Goal: Information Seeking & Learning: Learn about a topic

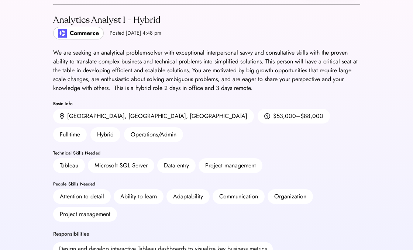
scroll to position [43, 0]
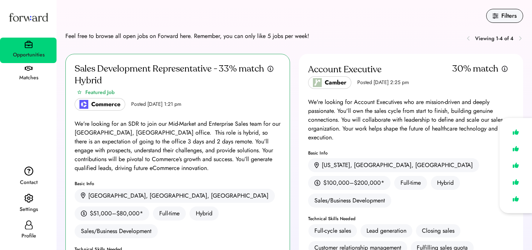
click at [25, 228] on use at bounding box center [29, 225] width 8 height 9
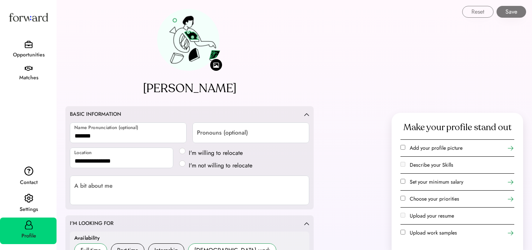
click at [31, 199] on img at bounding box center [28, 199] width 9 height 10
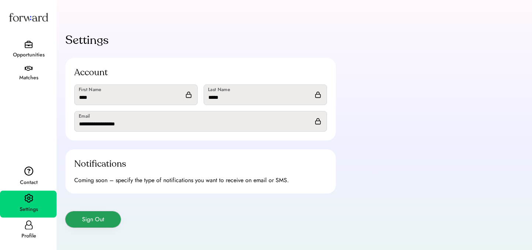
click at [104, 220] on button "Sign Out" at bounding box center [92, 220] width 55 height 16
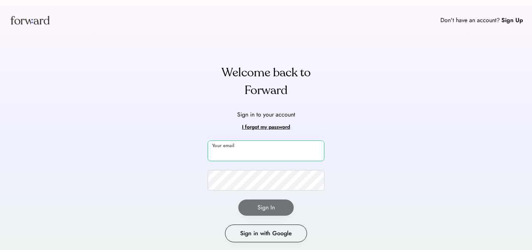
click at [232, 154] on input "email" at bounding box center [266, 151] width 117 height 21
type input "**********"
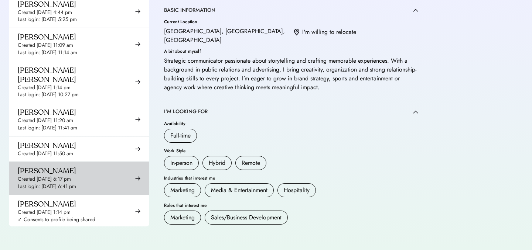
scroll to position [4750, 0]
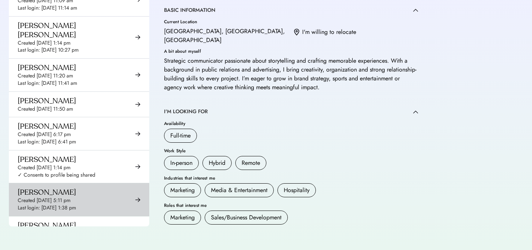
click at [76, 205] on div "Last login: [DATE] 1:38 pm" at bounding box center [47, 208] width 58 height 7
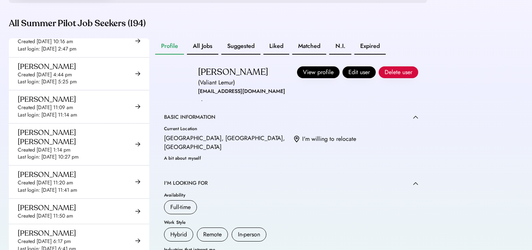
scroll to position [168, 0]
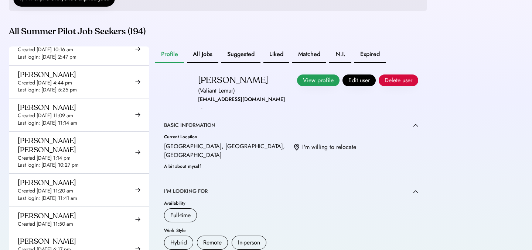
click at [313, 86] on button "View profile" at bounding box center [318, 81] width 42 height 12
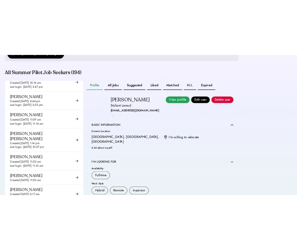
scroll to position [185, 0]
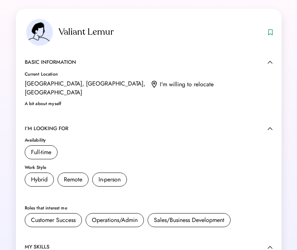
click at [166, 87] on div "Current Location Houston, TX, USA I'm willing to relocate" at bounding box center [149, 84] width 248 height 25
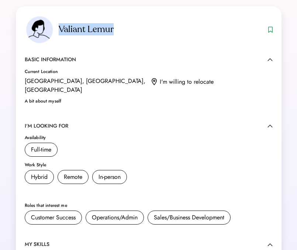
drag, startPoint x: 112, startPoint y: 31, endPoint x: 149, endPoint y: 32, distance: 36.9
click at [149, 32] on div "Valiant Lemur" at bounding box center [161, 30] width 205 height 12
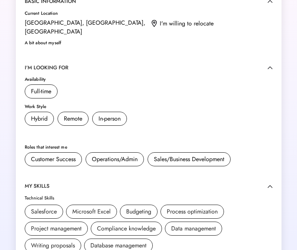
scroll to position [0, 0]
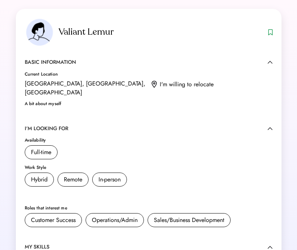
click at [75, 102] on div "A bit about myself" at bounding box center [149, 104] width 248 height 4
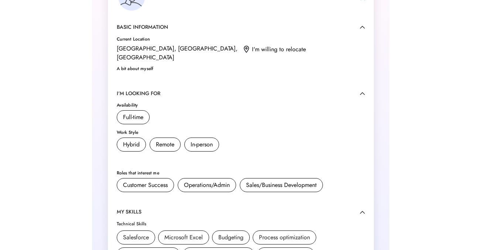
scroll to position [7, 0]
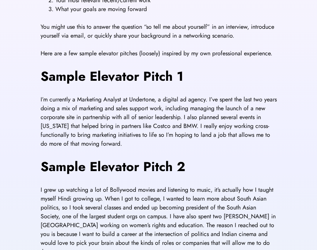
scroll to position [226, 0]
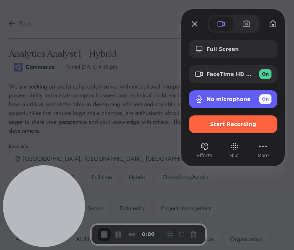
click at [259, 99] on div "On" at bounding box center [265, 100] width 12 height 10
click at [264, 99] on div "Off" at bounding box center [267, 99] width 7 height 7
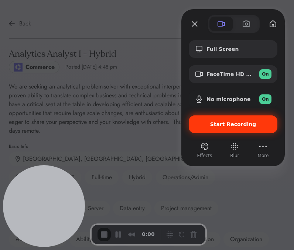
click at [221, 132] on div "Start Recording" at bounding box center [233, 125] width 89 height 18
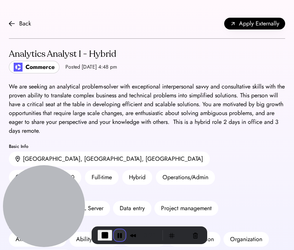
click at [120, 234] on button "Pause Recording" at bounding box center [120, 236] width 12 height 12
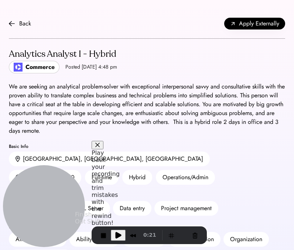
click at [121, 237] on span "Play Recording" at bounding box center [118, 235] width 9 height 9
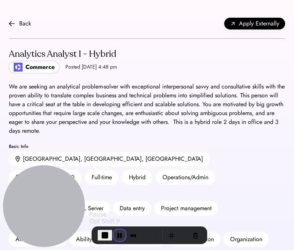
click at [119, 235] on button "Pause Recording" at bounding box center [120, 236] width 12 height 12
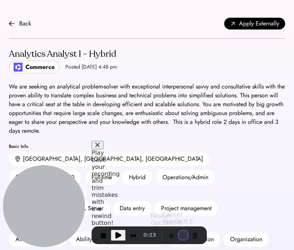
click at [182, 233] on button "Restart Recording" at bounding box center [183, 235] width 9 height 9
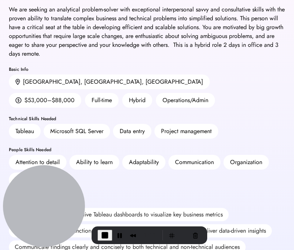
scroll to position [110, 0]
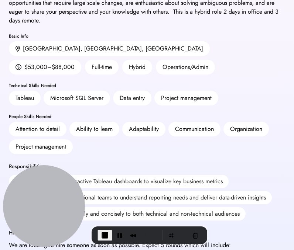
click at [114, 91] on div "Data entry" at bounding box center [132, 98] width 38 height 15
drag, startPoint x: 118, startPoint y: 79, endPoint x: 164, endPoint y: 79, distance: 45.8
click at [164, 91] on div "Tableau Microsoft SQL Server Data entry Project management" at bounding box center [147, 98] width 276 height 15
click at [136, 115] on div "People Skills Needed" at bounding box center [147, 117] width 276 height 4
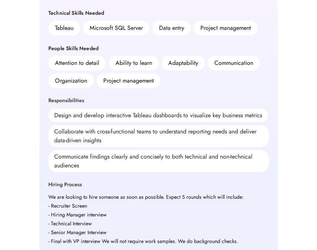
scroll to position [158, 0]
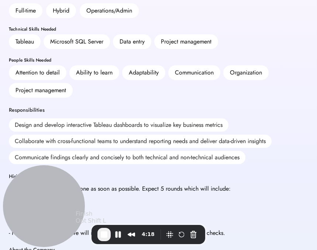
click at [105, 237] on span "End Recording" at bounding box center [104, 235] width 9 height 9
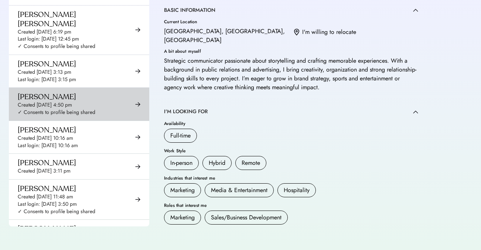
scroll to position [2051, 0]
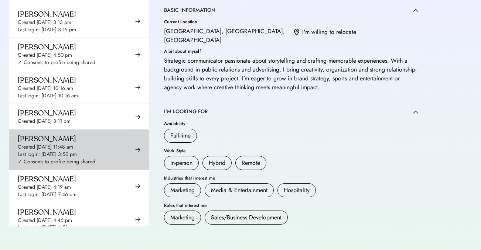
click at [83, 130] on div "[PERSON_NAME] Created [DATE] 11:48 am Last login: [DATE] 3:50 pm ✓ Consents to …" at bounding box center [79, 150] width 140 height 40
